Goal: Communication & Community: Answer question/provide support

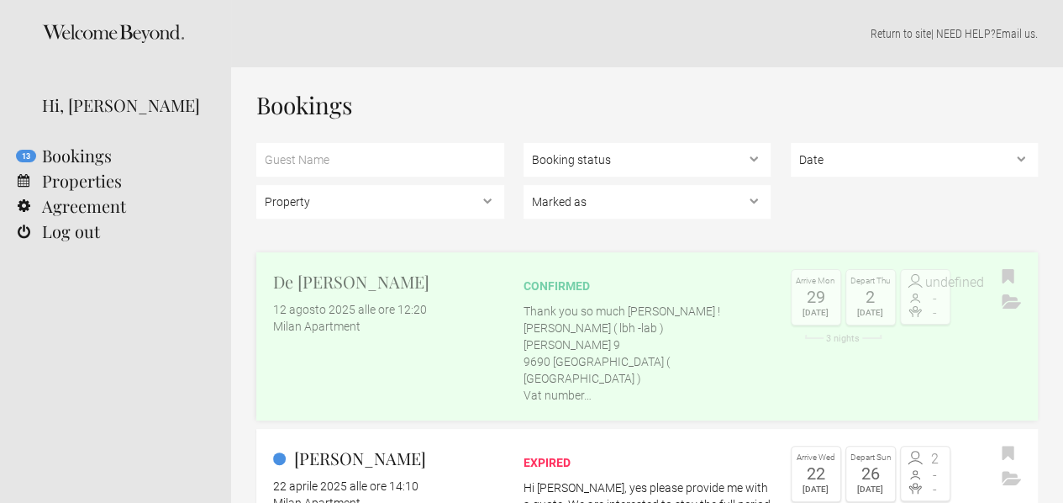
click at [638, 329] on p "Thank you so much [PERSON_NAME] ! [PERSON_NAME] ( lbh -lab ) [PERSON_NAME] 9 96…" at bounding box center [648, 353] width 248 height 101
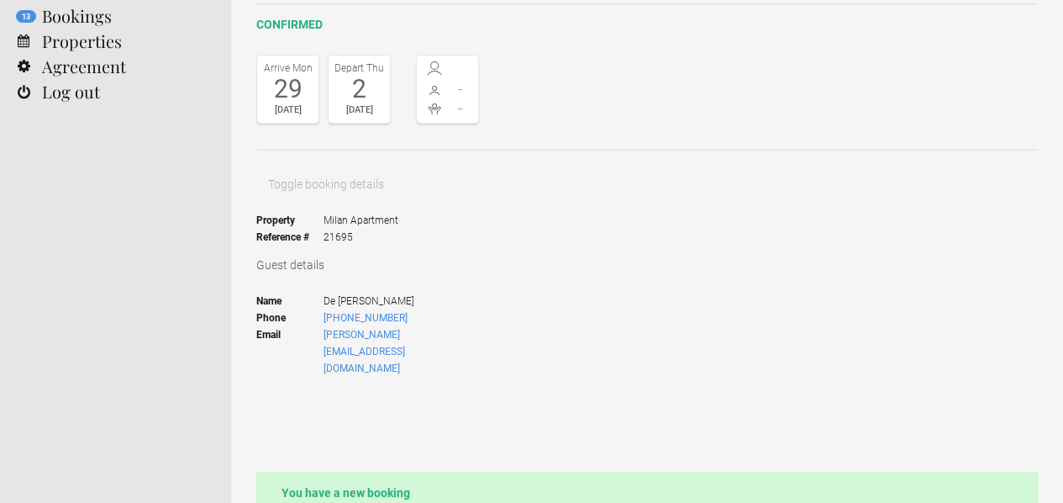
scroll to position [280, 0]
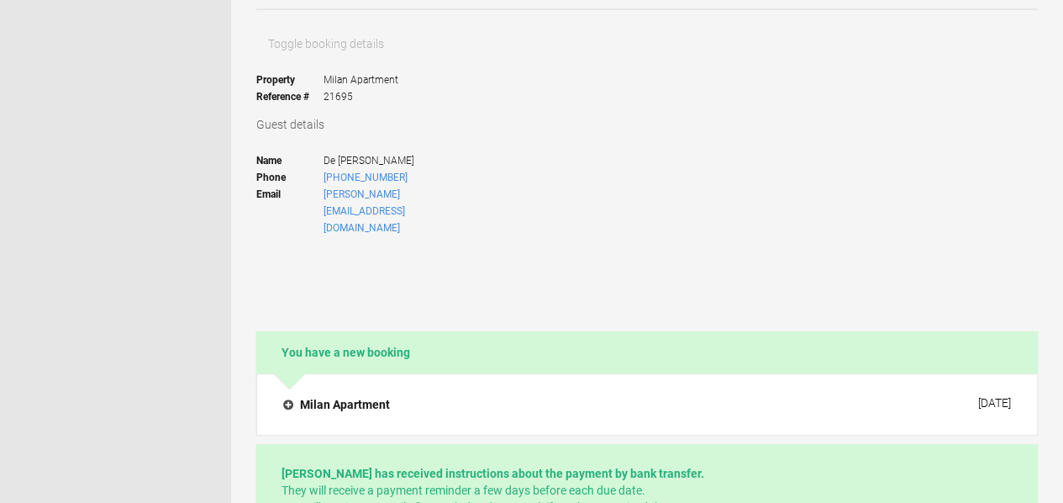
type textarea "d"
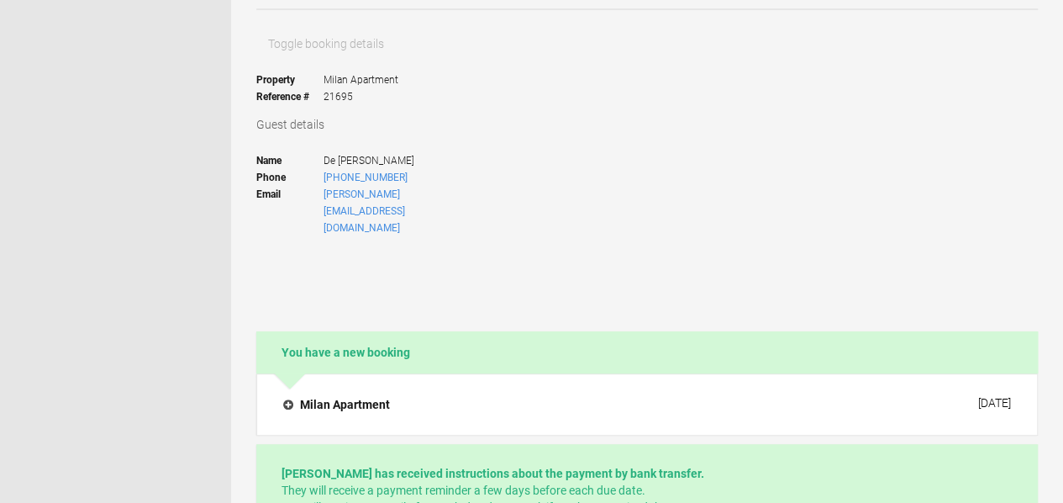
paste textarea "[URL][DOMAIN_NAME]"
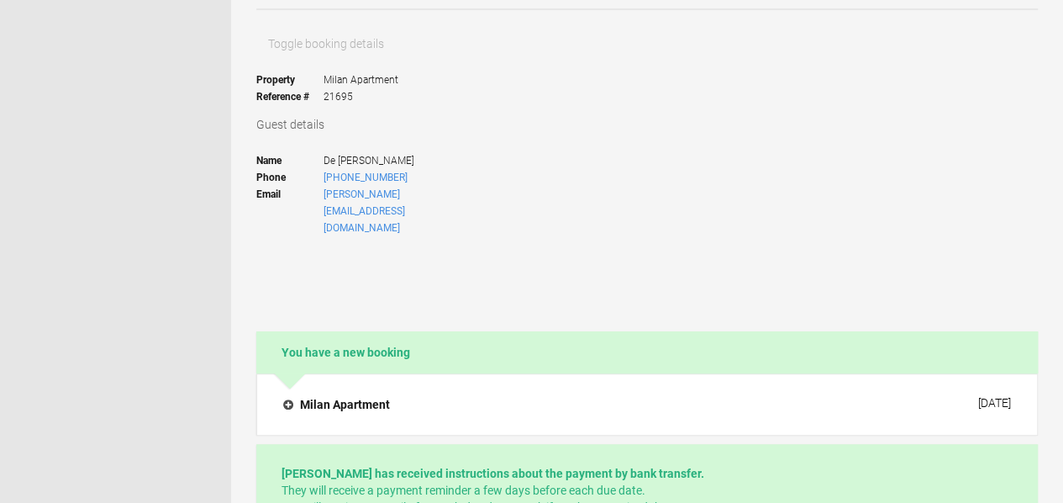
paste textarea "[URL][DOMAIN_NAME]"
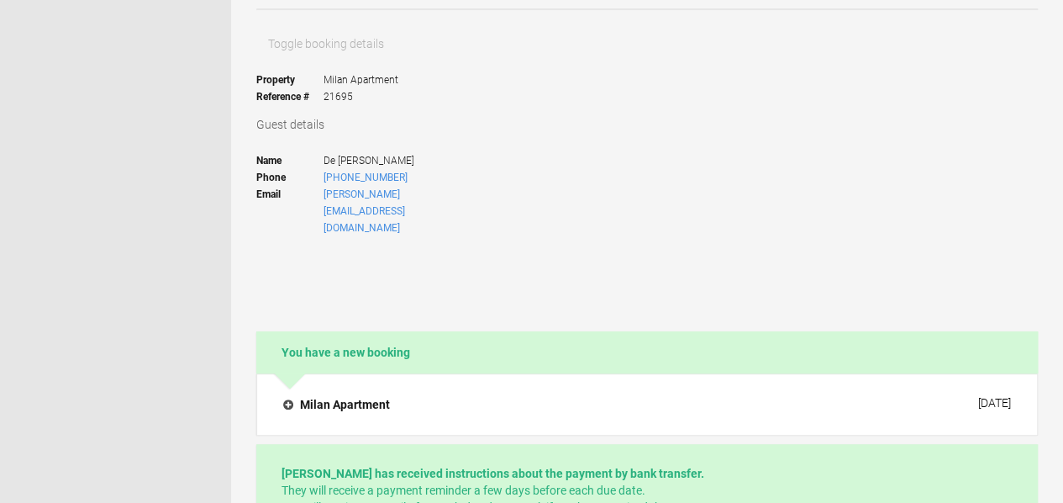
scroll to position [37, 0]
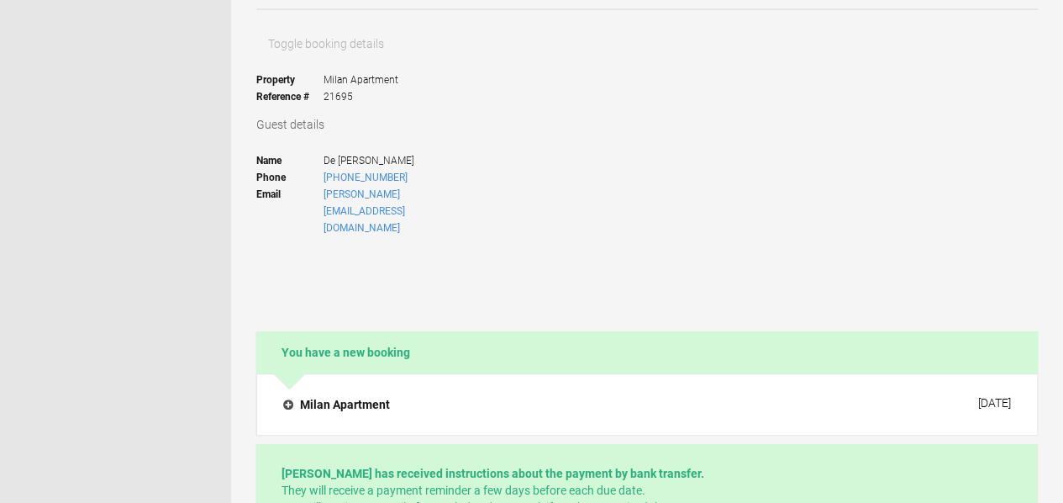
drag, startPoint x: 595, startPoint y: 374, endPoint x: 556, endPoint y: 373, distance: 38.7
paste textarea ""Pick the one that speaks to you.""
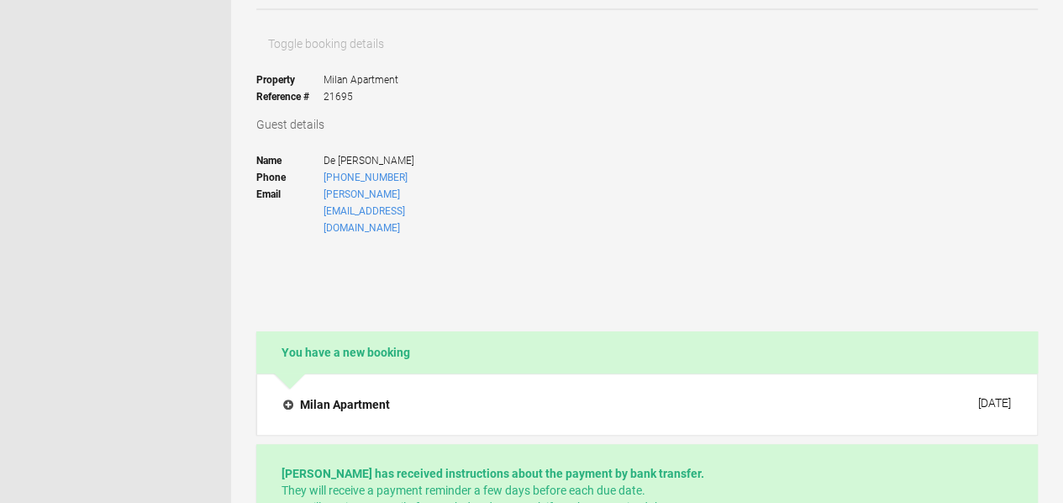
type textarea "Dear [PERSON_NAME], i send invoice @ [PERSON_NAME][EMAIL_ADDRESS][DOMAIN_NAME].…"
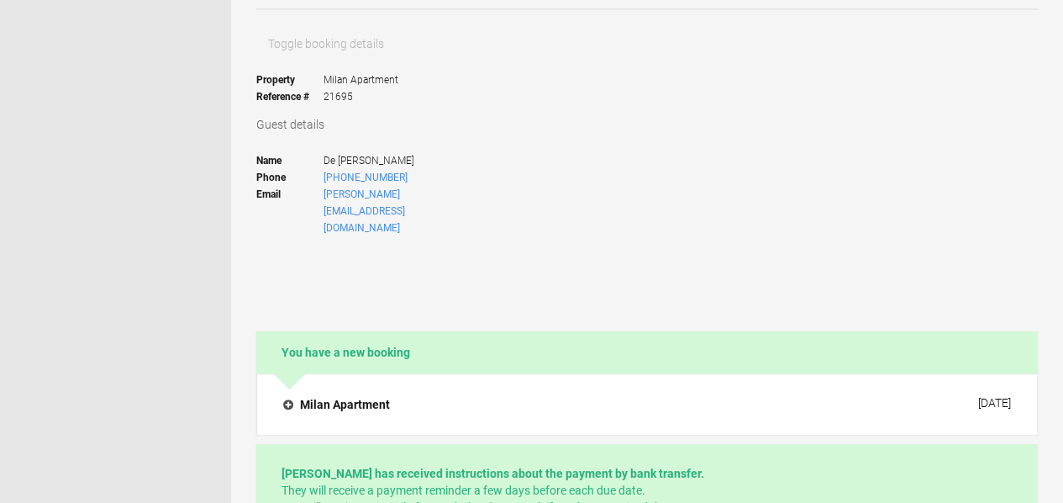
click at [374, 188] on link "[PERSON_NAME][EMAIL_ADDRESS][DOMAIN_NAME]" at bounding box center [365, 210] width 82 height 45
